Goal: Find specific fact: Find specific fact

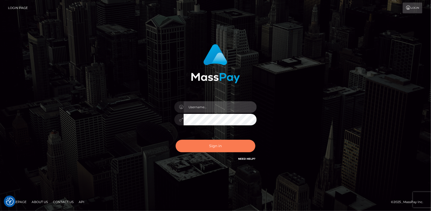
type input "Eduard Gavrilescu"
click at [197, 141] on button "Sign in" at bounding box center [216, 146] width 80 height 13
type input "Eduard Gavrilescu"
click at [202, 149] on button "Sign in" at bounding box center [216, 146] width 80 height 13
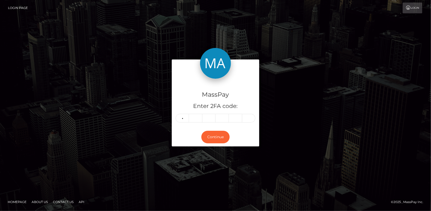
type input "0"
type input "8"
type input "1"
type input "6"
type input "3"
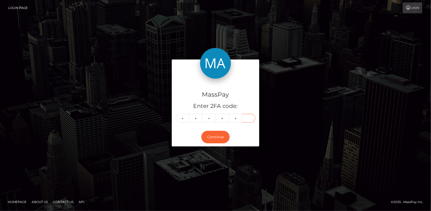
type input "1"
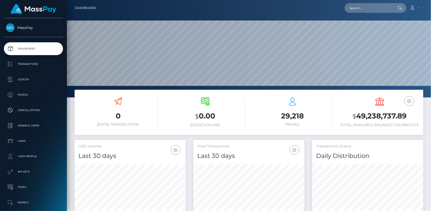
scroll to position [91, 111]
click at [352, 6] on input "text" at bounding box center [368, 8] width 48 height 10
paste input "Hello, Please let us know if you still need assistance with this."
type input "Hello, Please let us know if you still need assistance with this."
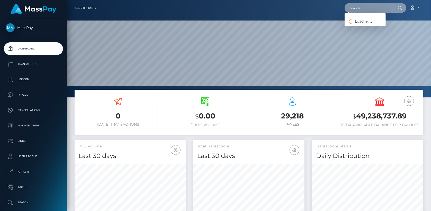
scroll to position [0, 0]
paste input "201efee2-9ee2-11f0-b1e8-026f69db09b1"
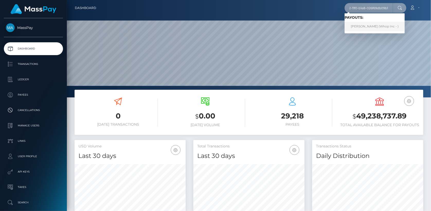
type input "201efee2-9ee2-11f0-b1e8-026f69db09b1"
click at [357, 24] on link "ARMANDO PEIRRE DA SILVA (Whop Inc - )" at bounding box center [374, 27] width 60 height 10
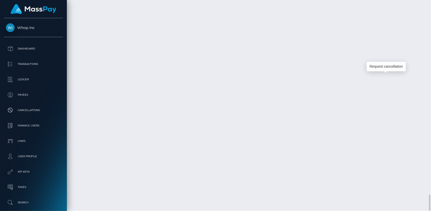
scroll to position [62, 111]
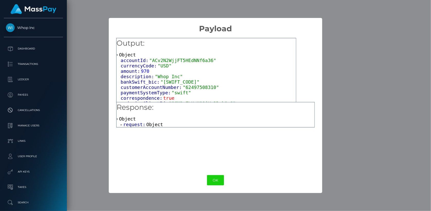
click at [142, 126] on span "request:" at bounding box center [134, 124] width 23 height 5
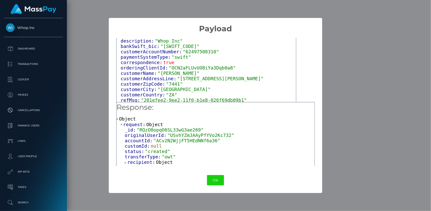
scroll to position [36, 0]
drag, startPoint x: 142, startPoint y: 99, endPoint x: 233, endPoint y: 99, distance: 90.7
click at [233, 99] on span ""201efee2-9ee2-11f0-b1e8-026f69db09b1"" at bounding box center [194, 99] width 106 height 5
copy span "201efee2-9ee2-11f0-b1e8-026f69db09b1"
click at [213, 176] on button "OK" at bounding box center [215, 181] width 17 height 11
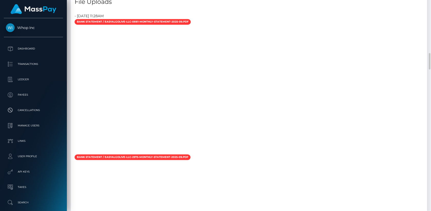
scroll to position [584, 0]
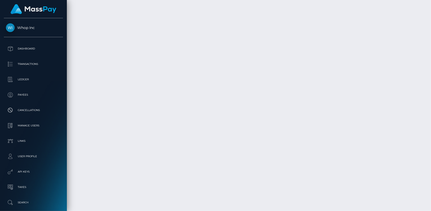
scroll to position [2407, 0]
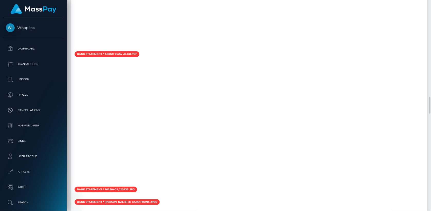
scroll to position [1262, 0]
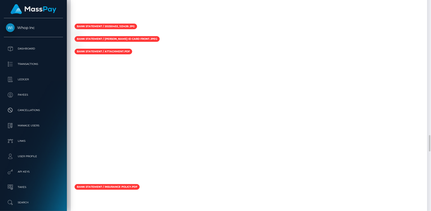
scroll to position [1425, 0]
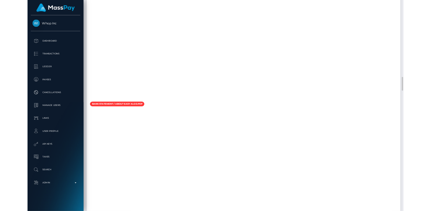
scroll to position [256911, 256862]
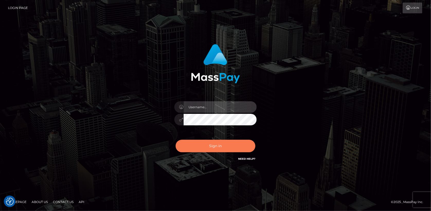
type input "Eduard Gavrilescu"
click at [210, 142] on button "Sign in" at bounding box center [216, 146] width 80 height 13
type input "[PERSON_NAME]"
click at [208, 146] on button "Sign in" at bounding box center [216, 146] width 80 height 13
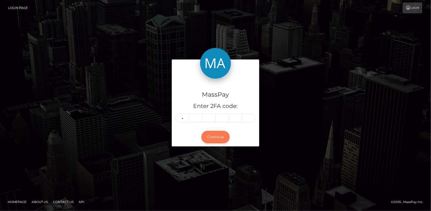
type input "2"
type input "6"
type input "1"
type input "3"
type input "9"
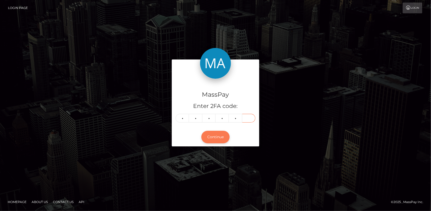
type input "7"
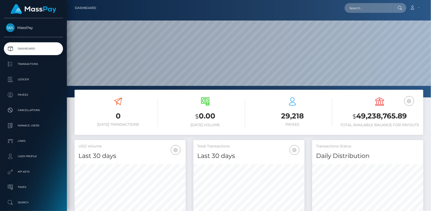
scroll to position [91, 111]
click at [357, 4] on input "text" at bounding box center [368, 8] width 48 height 10
click at [342, 11] on div "Loading... Loading... Account Edit Profile Logout" at bounding box center [261, 8] width 323 height 11
click at [351, 10] on input "text" at bounding box center [368, 8] width 48 height 10
paste input "8a860d37-9a24-11f0-bd85-0694aced620b"
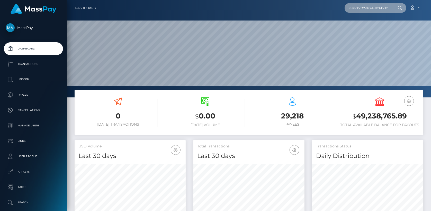
scroll to position [0, 28]
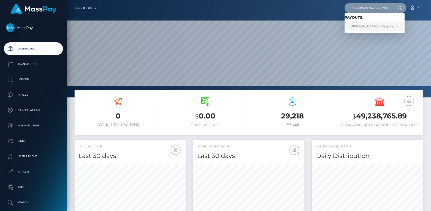
type input "8a860d37-9a24-11f0-bd85-0694aced620b"
click at [378, 28] on link "[PERSON_NAME] (Whop Inc - )" at bounding box center [374, 27] width 60 height 10
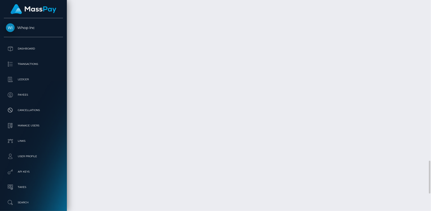
scroll to position [1139, 0]
copy td "RQexbemuI4ZHEv6368b09a"
